Goal: Navigation & Orientation: Go to known website

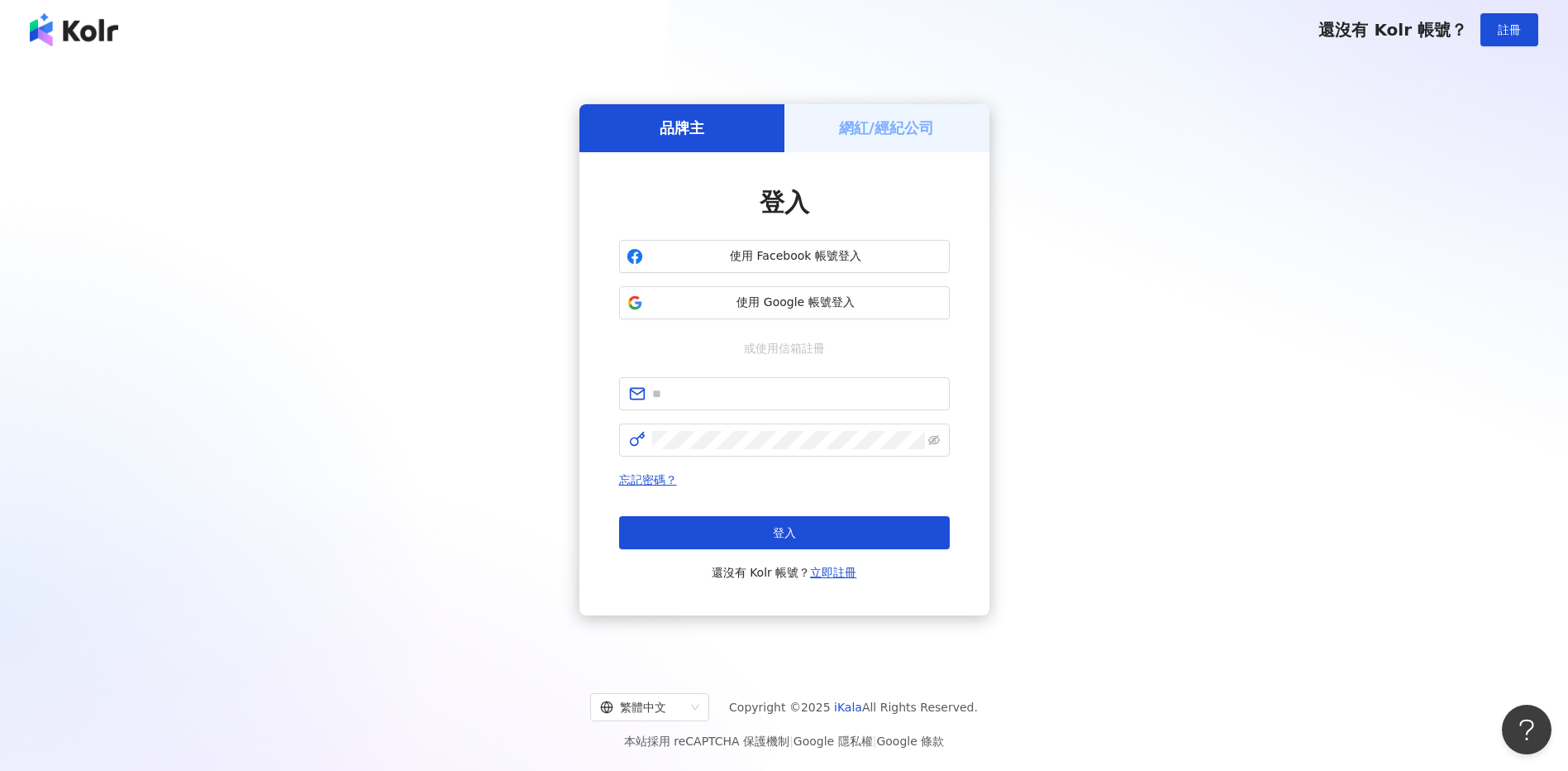
drag, startPoint x: 1225, startPoint y: 307, endPoint x: 1107, endPoint y: 340, distance: 122.5
click at [1225, 307] on div "品牌主 網紅/經紀公司 登入 使用 Facebook 帳號登入 使用 Google 帳號登入 或使用信箱註冊 忘記密碼？ 登入 還沒有 Kolr 帳號？ 立即…" at bounding box center [784, 359] width 1528 height 574
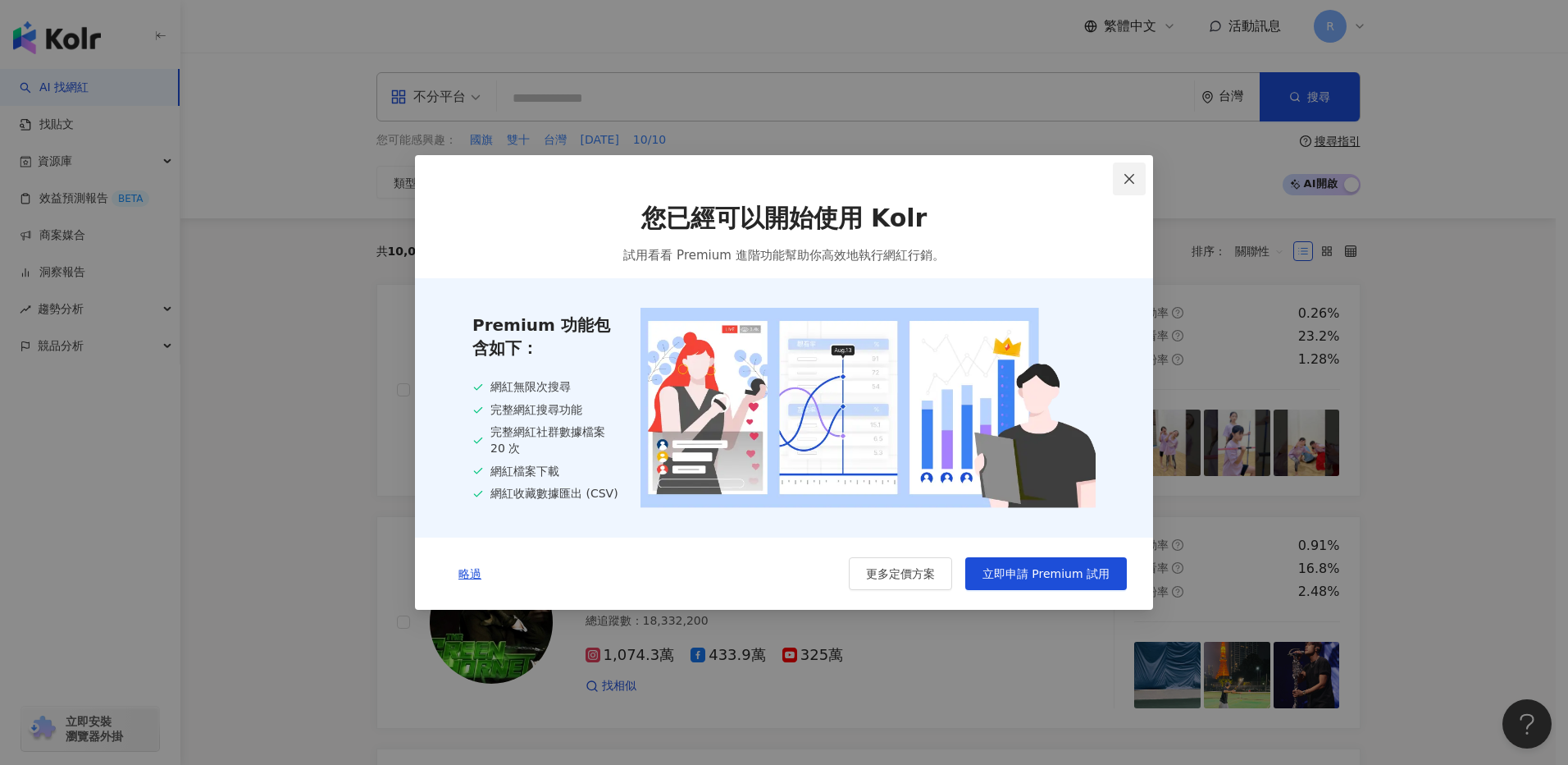
click at [1134, 173] on icon "close" at bounding box center [1130, 179] width 13 height 13
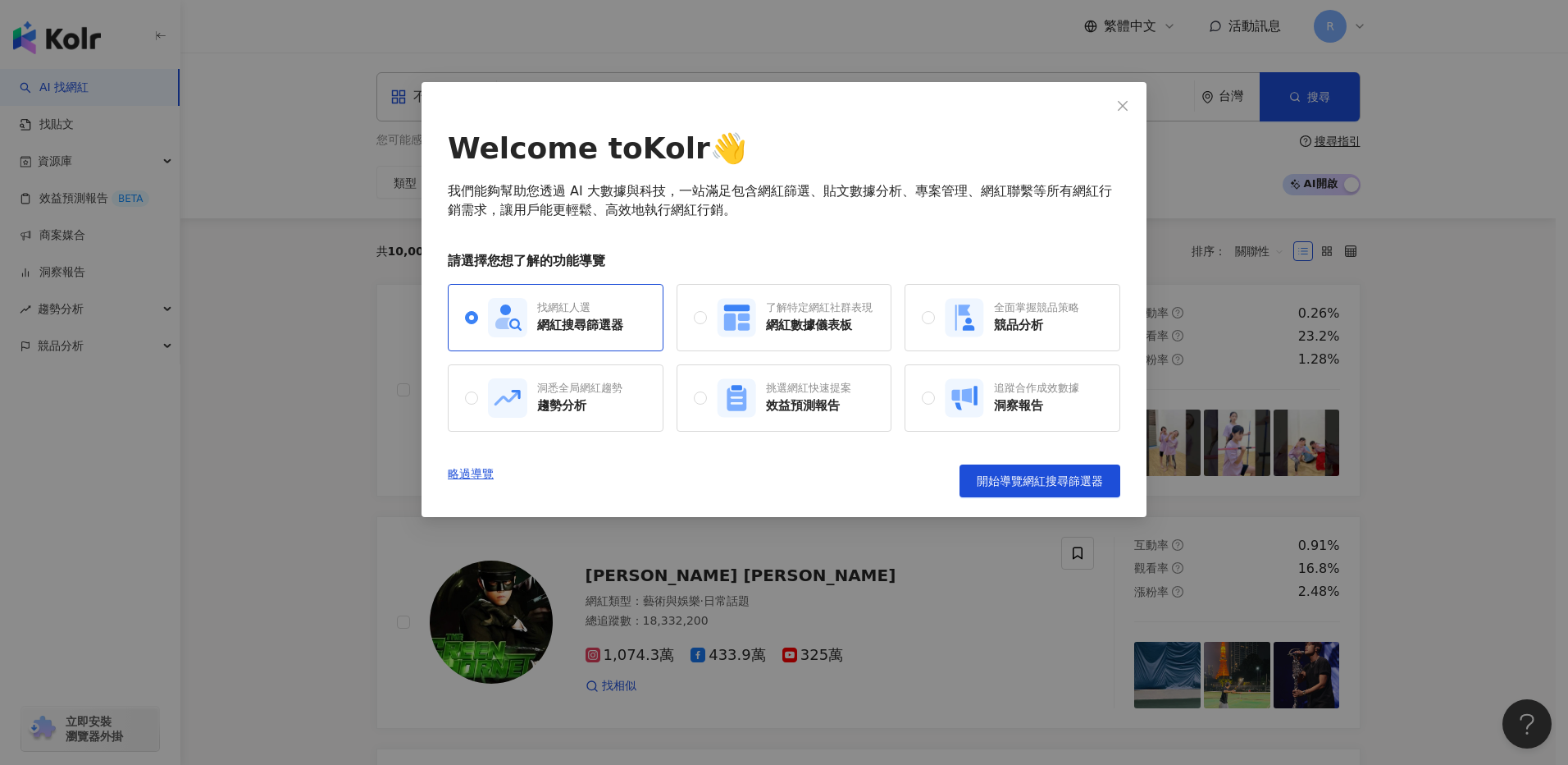
click at [1413, 55] on div "Welcome to Kolr 👋 我們能夠幫助您透過 AI 大數據與科技，一站滿足包含網紅篩選、貼文數據分析、專案管理、網紅聯繫等所有網紅行銷需求，讓用戶能…" at bounding box center [784, 382] width 1568 height 765
